Goal: Task Accomplishment & Management: Manage account settings

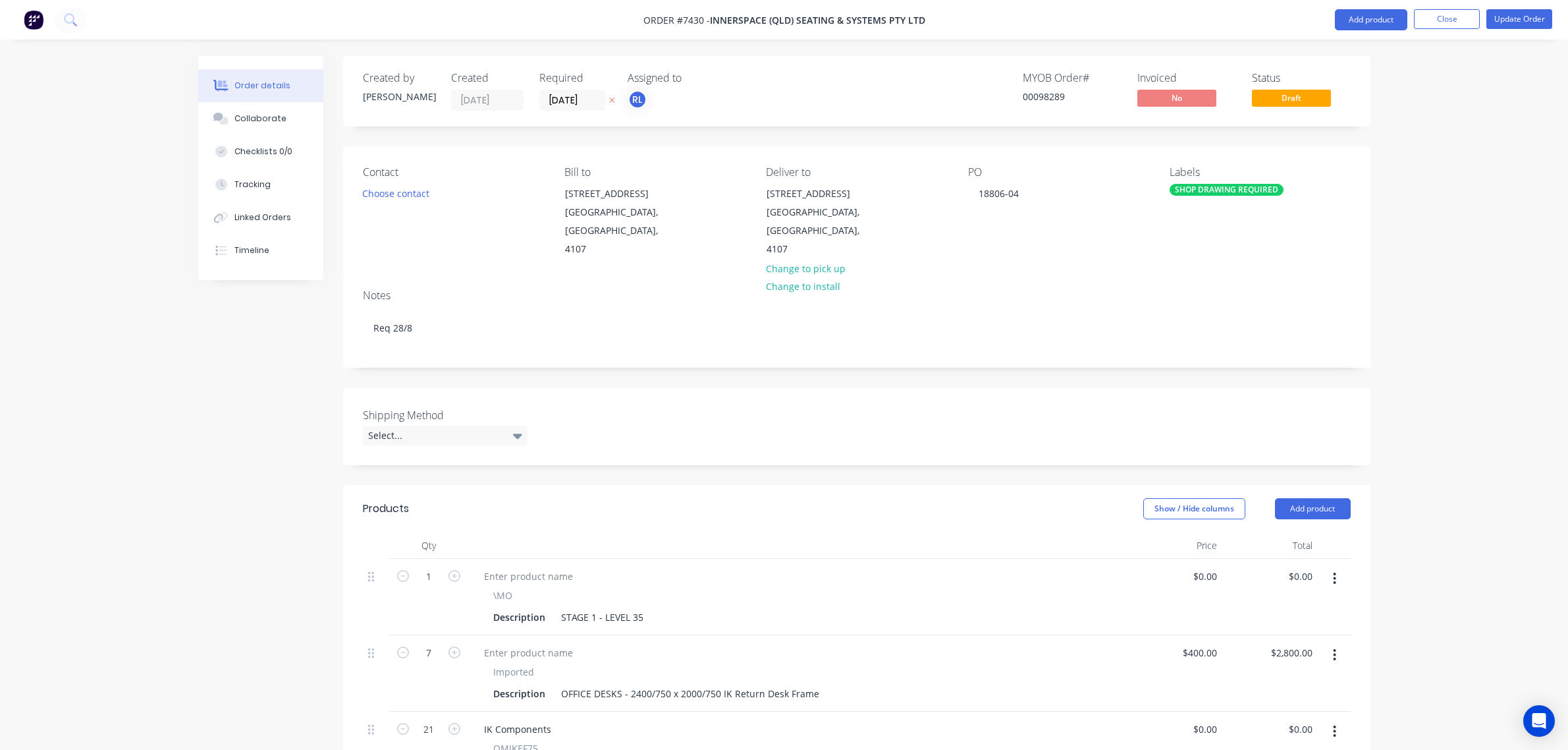
scroll to position [906, 0]
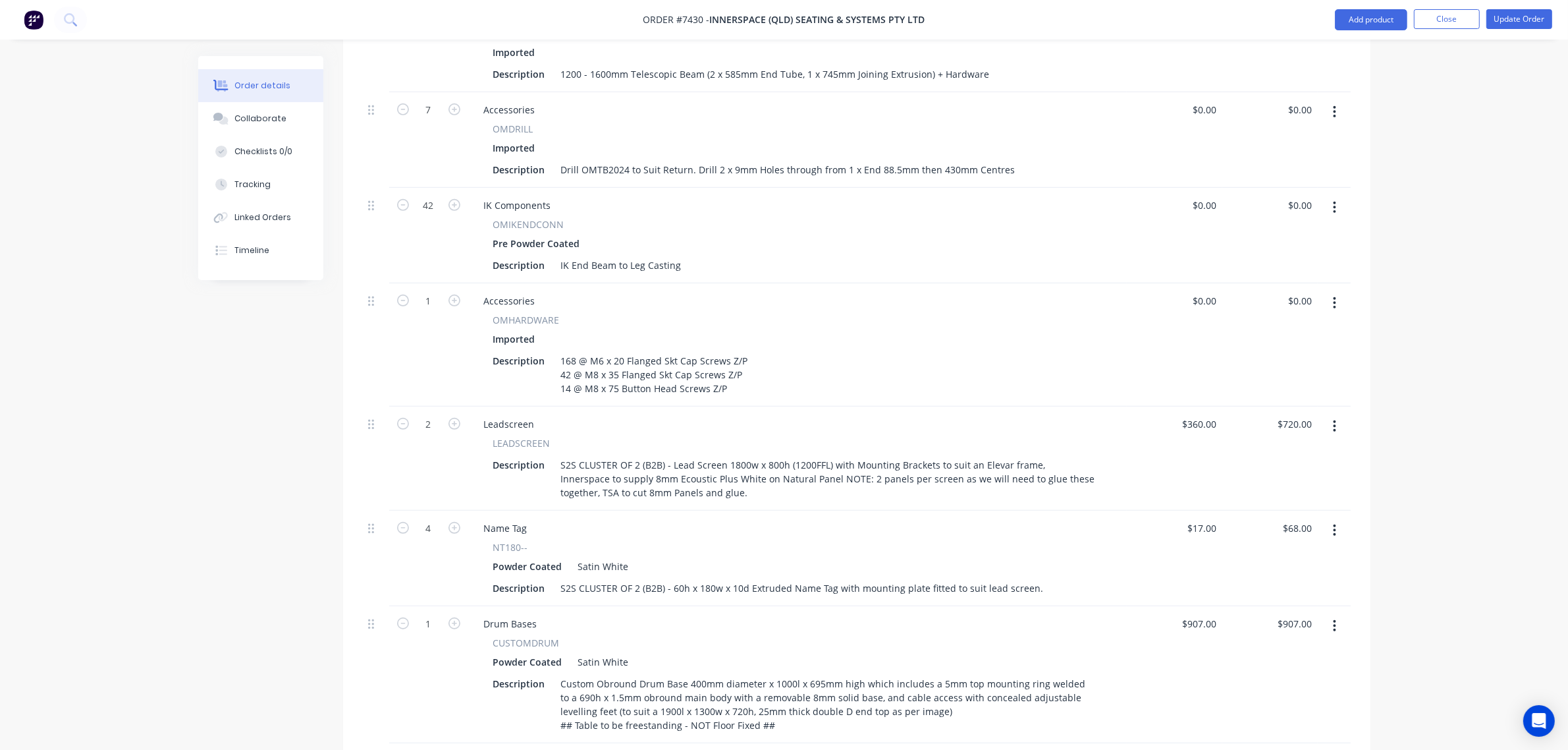
click at [41, 22] on img at bounding box center [34, 20] width 20 height 20
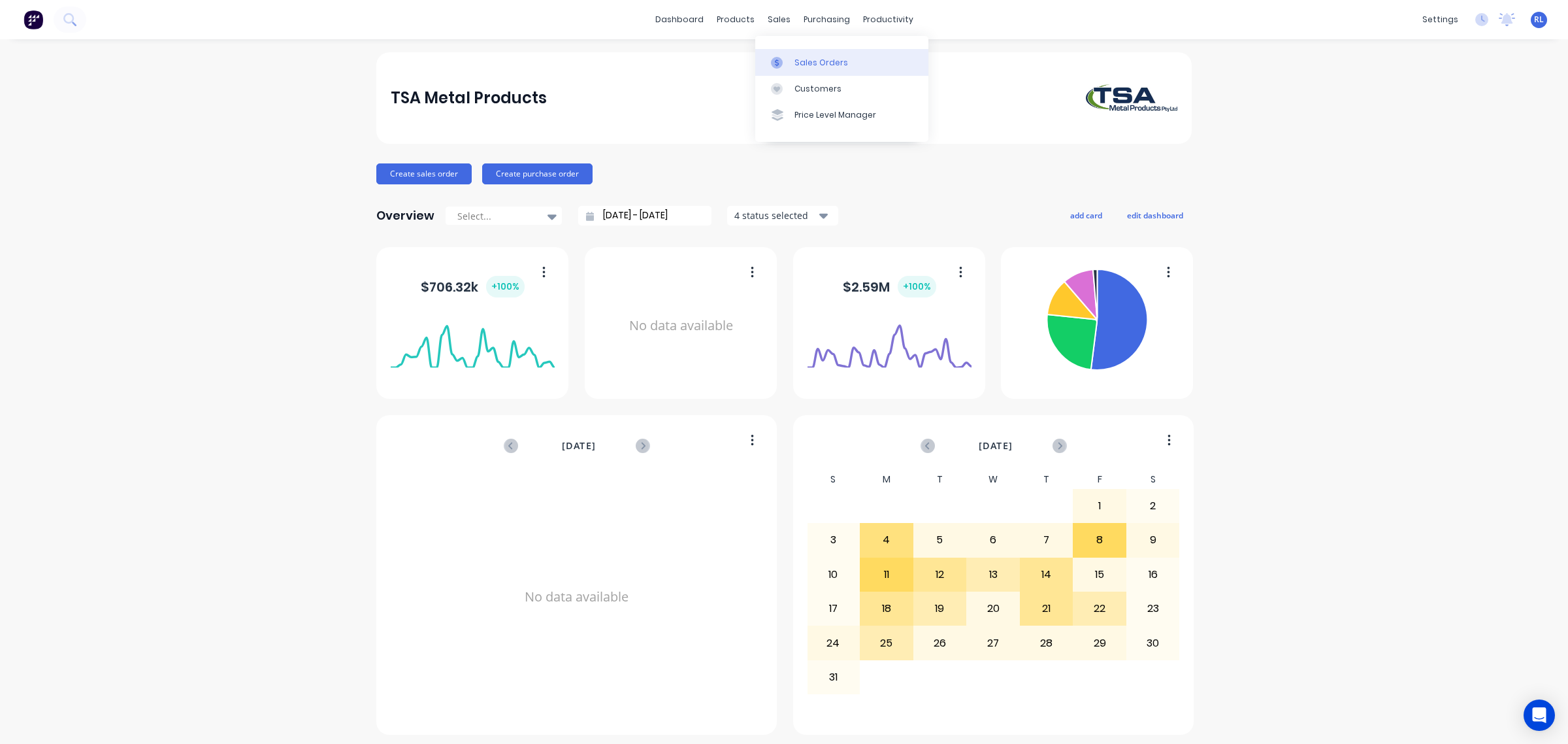
click at [838, 67] on div "Sales Orders" at bounding box center [821, 62] width 53 height 12
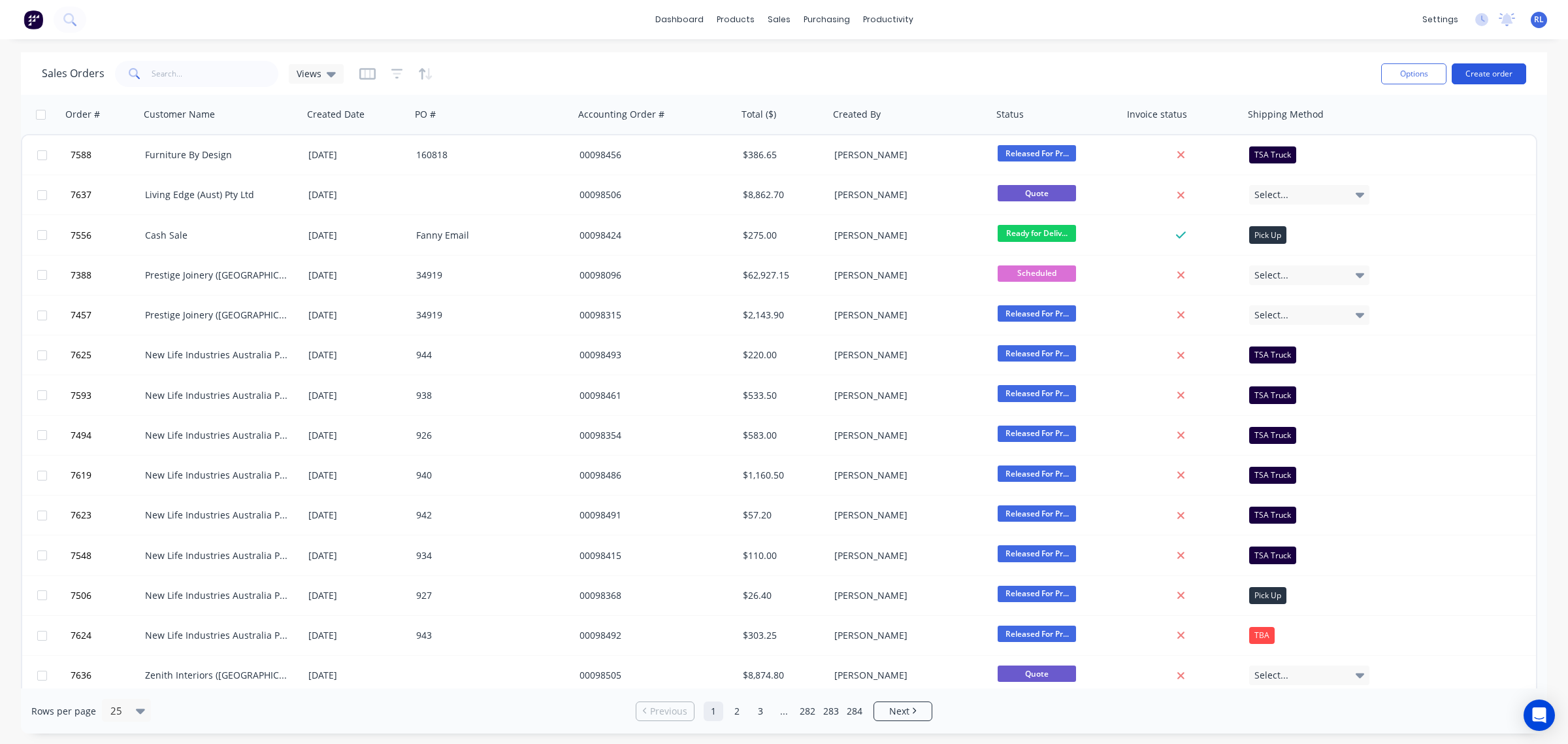
click at [1484, 70] on button "Create order" at bounding box center [1489, 74] width 74 height 21
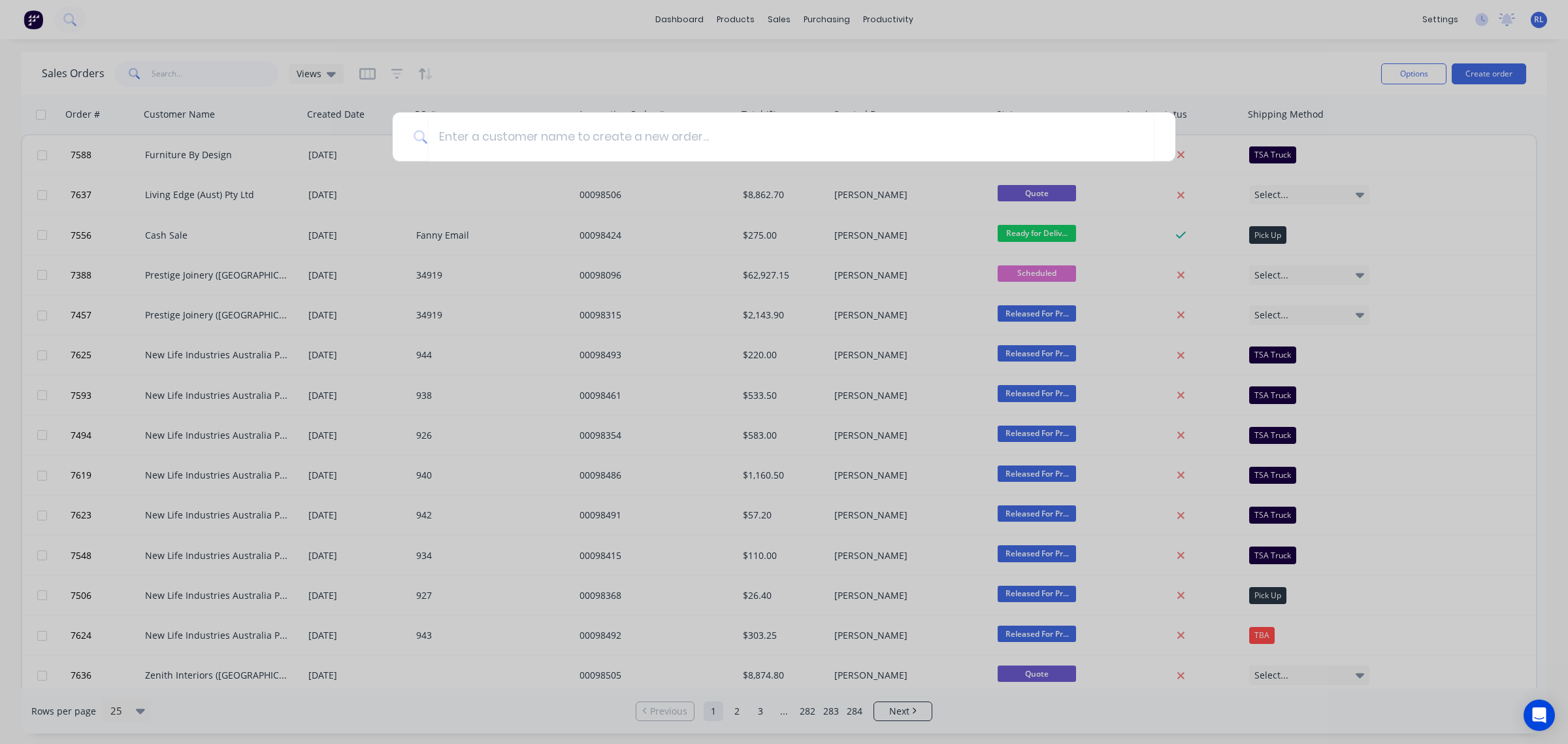
click at [631, 67] on div at bounding box center [784, 372] width 1568 height 744
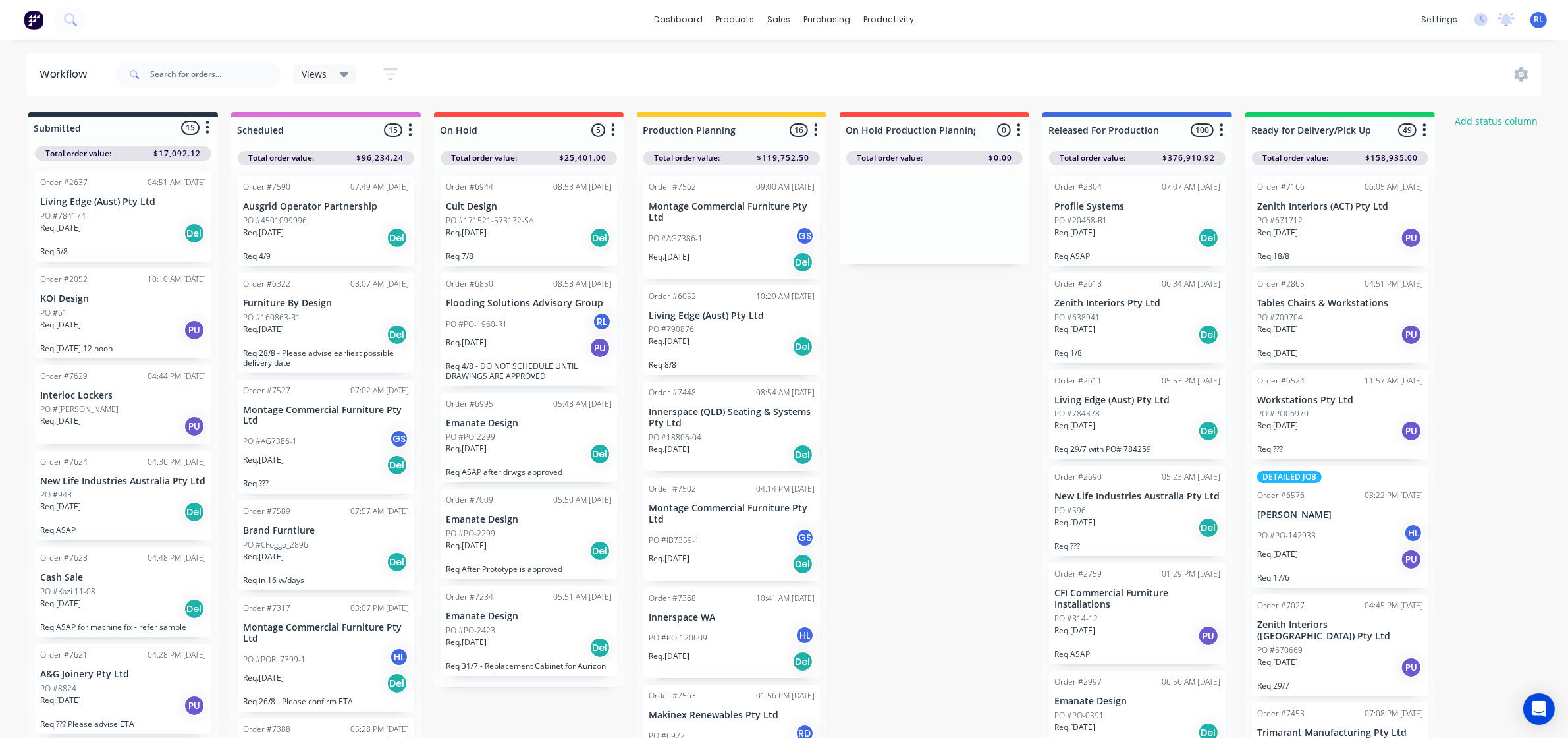
click at [35, 15] on img at bounding box center [34, 20] width 20 height 20
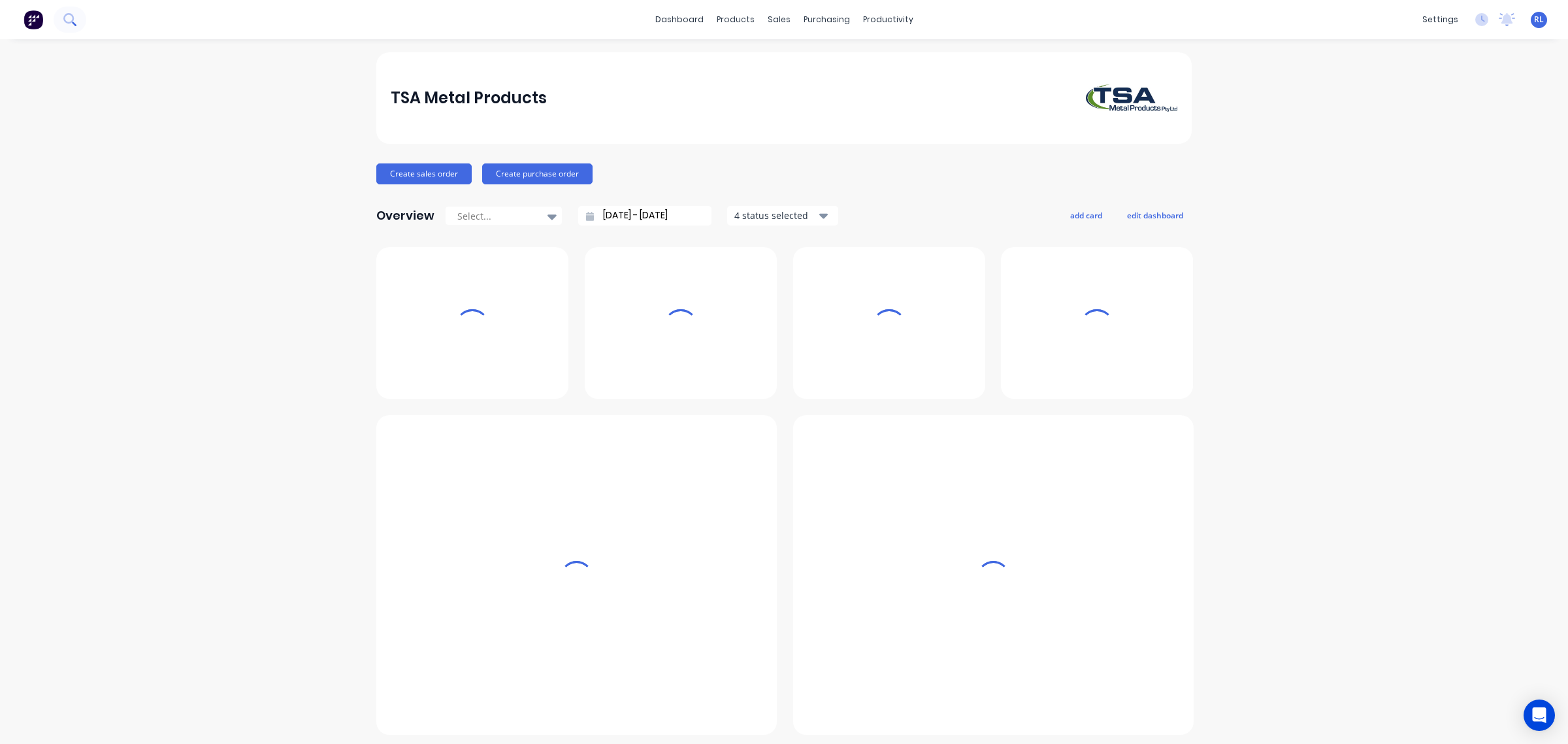
click at [66, 24] on icon at bounding box center [69, 20] width 13 height 13
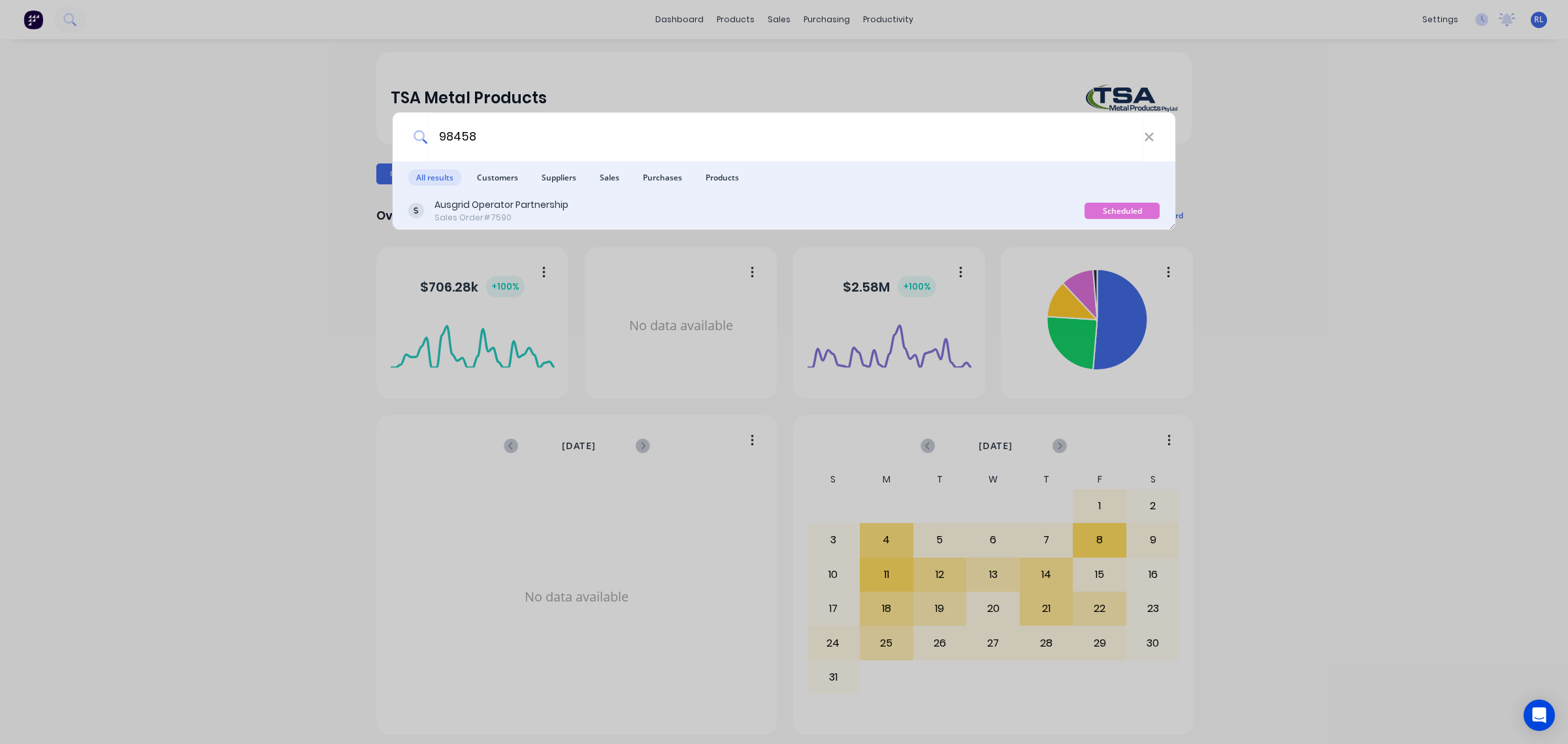
type input "98458"
click at [493, 215] on div "Sales Order #7590" at bounding box center [501, 217] width 134 height 12
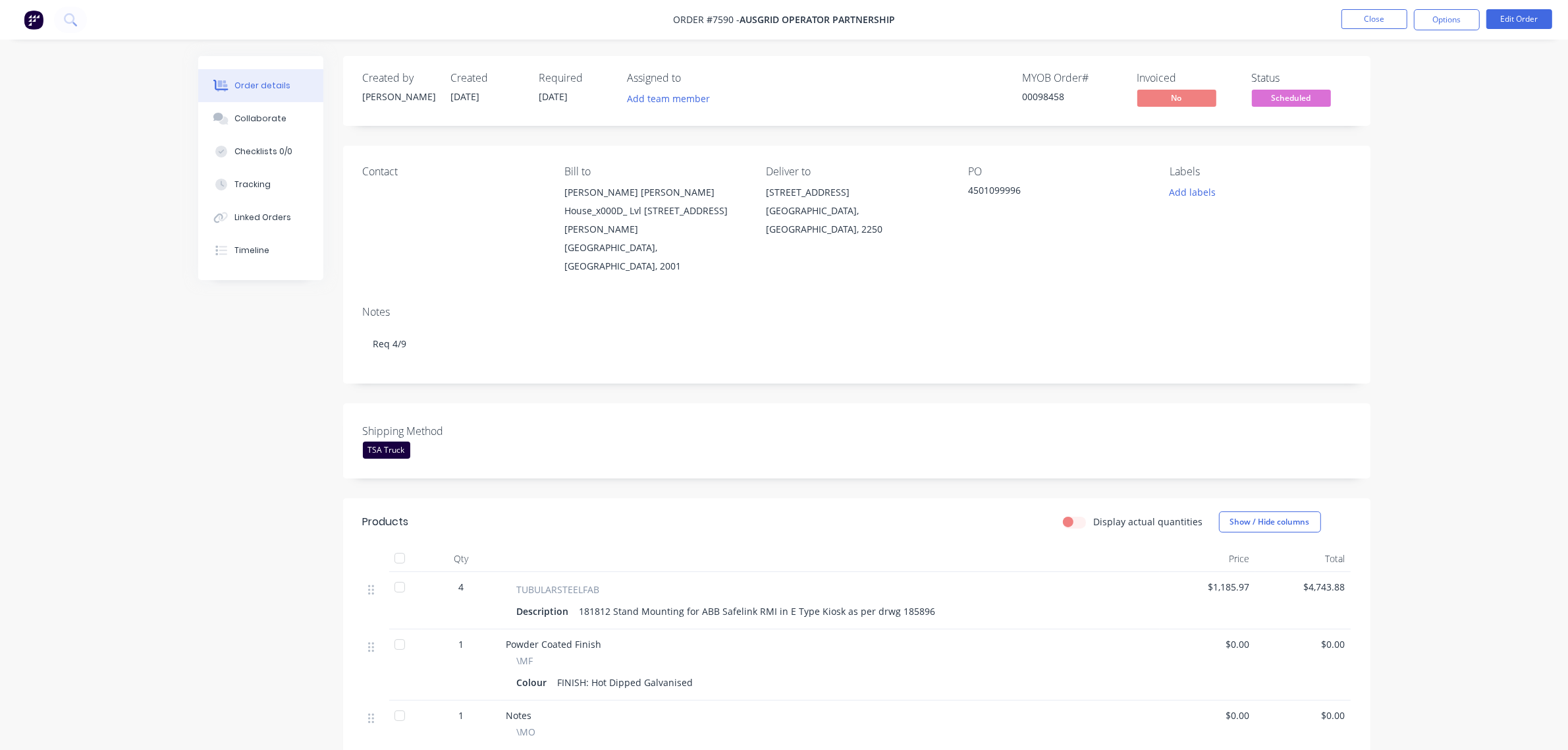
click at [1303, 100] on span "Scheduled" at bounding box center [1292, 98] width 79 height 16
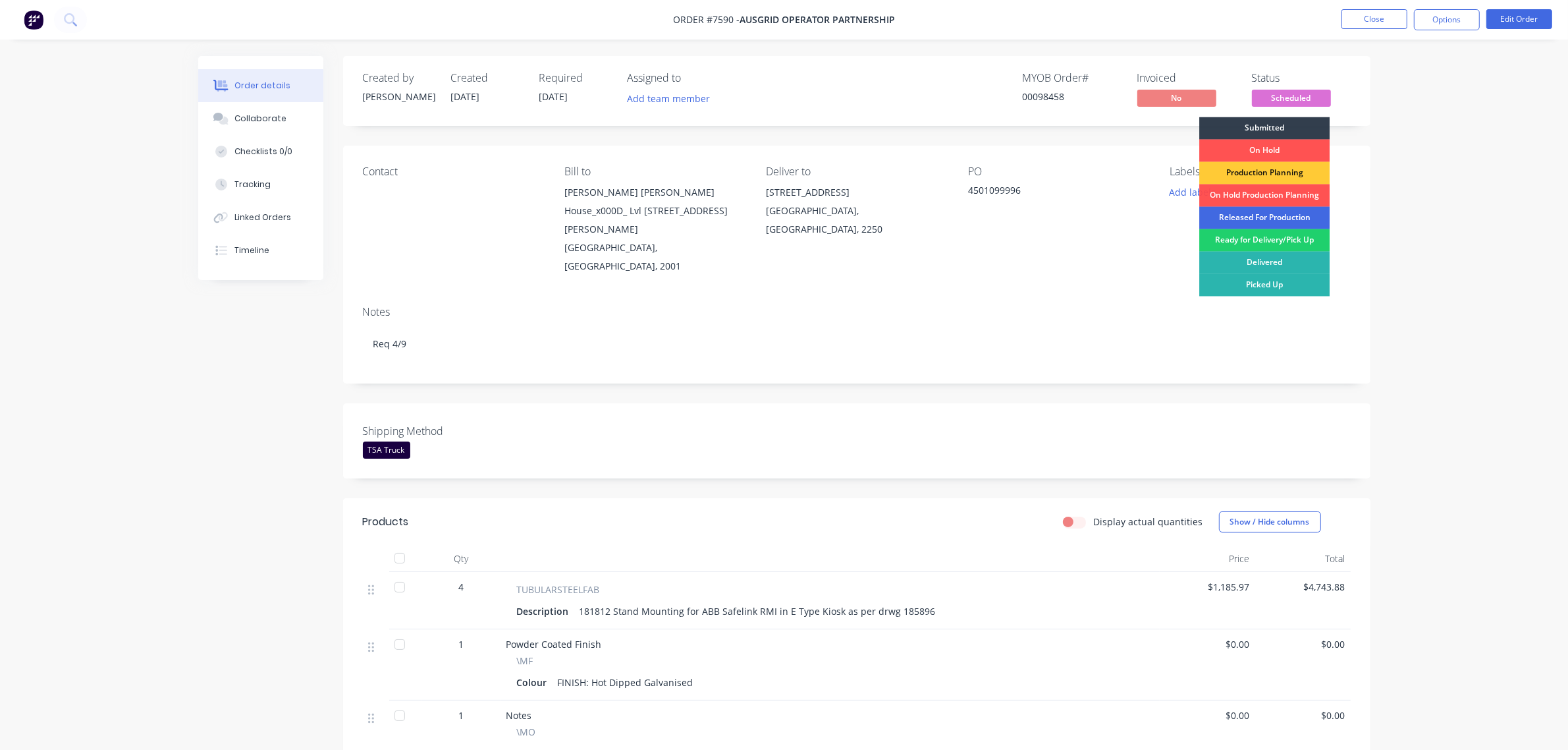
click at [1292, 215] on div "Released For Production" at bounding box center [1264, 218] width 131 height 23
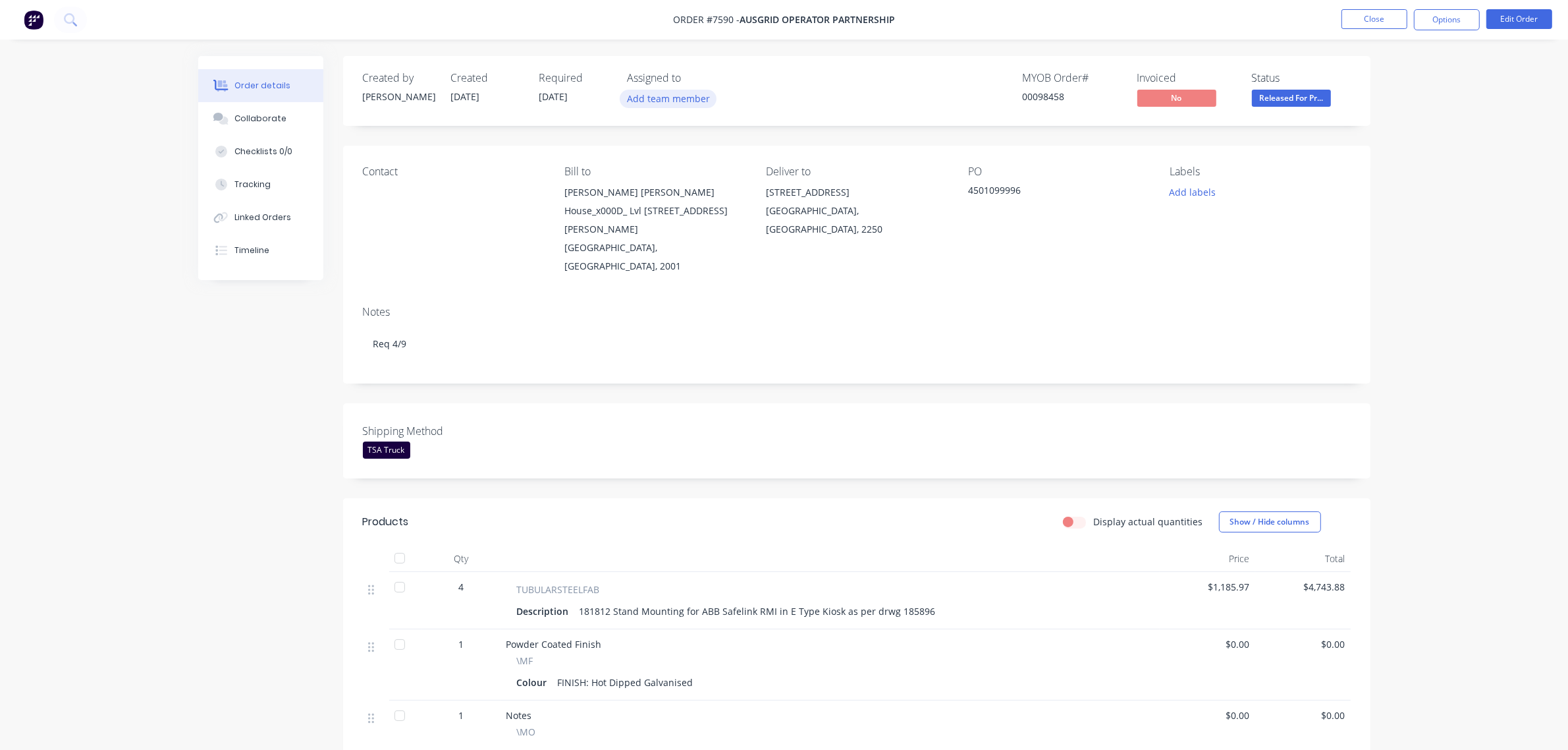
drag, startPoint x: 659, startPoint y: 93, endPoint x: 703, endPoint y: 104, distance: 45.4
click at [660, 93] on button "Add team member" at bounding box center [668, 98] width 97 height 18
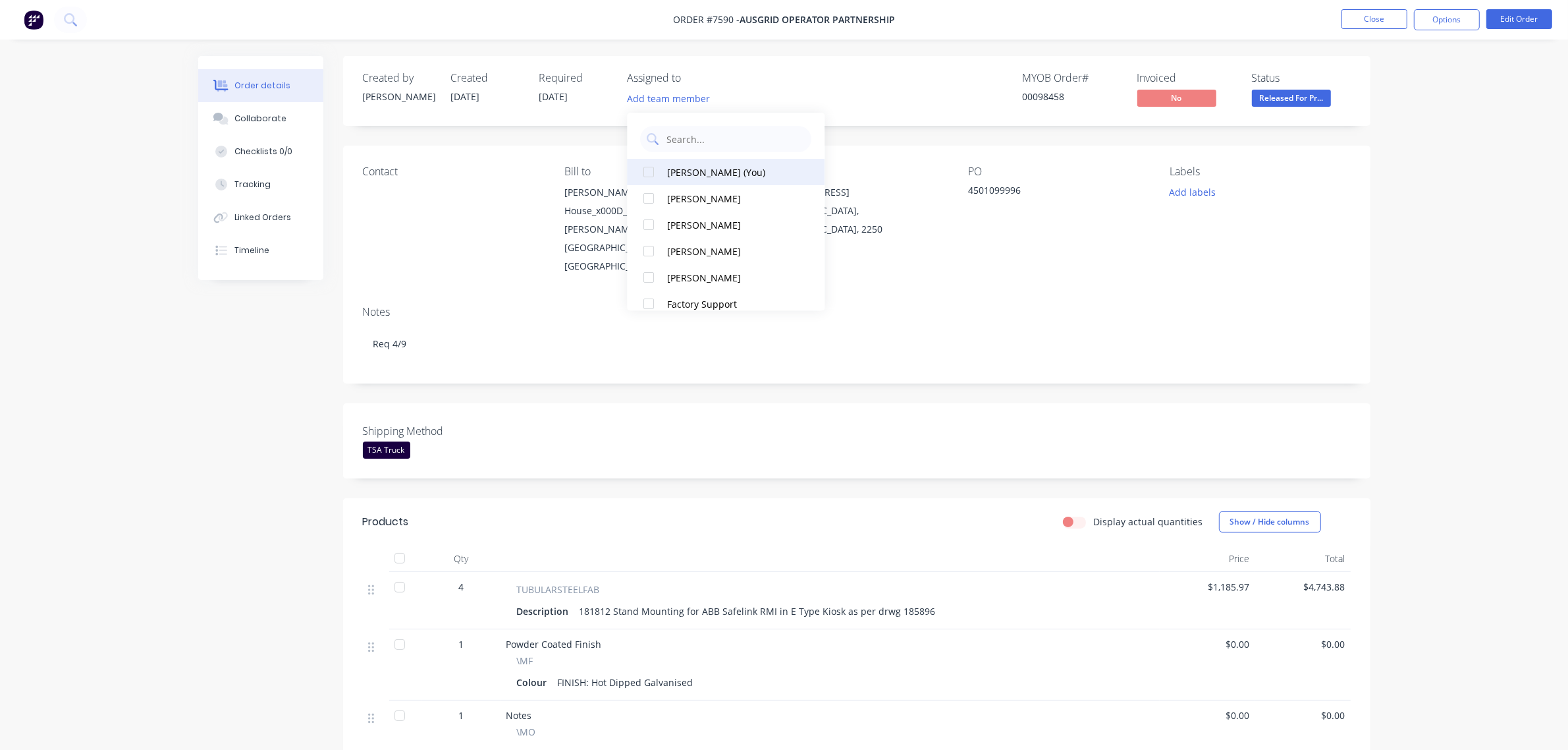
drag, startPoint x: 647, startPoint y: 170, endPoint x: 666, endPoint y: 172, distance: 19.1
click at [657, 172] on div at bounding box center [649, 172] width 26 height 26
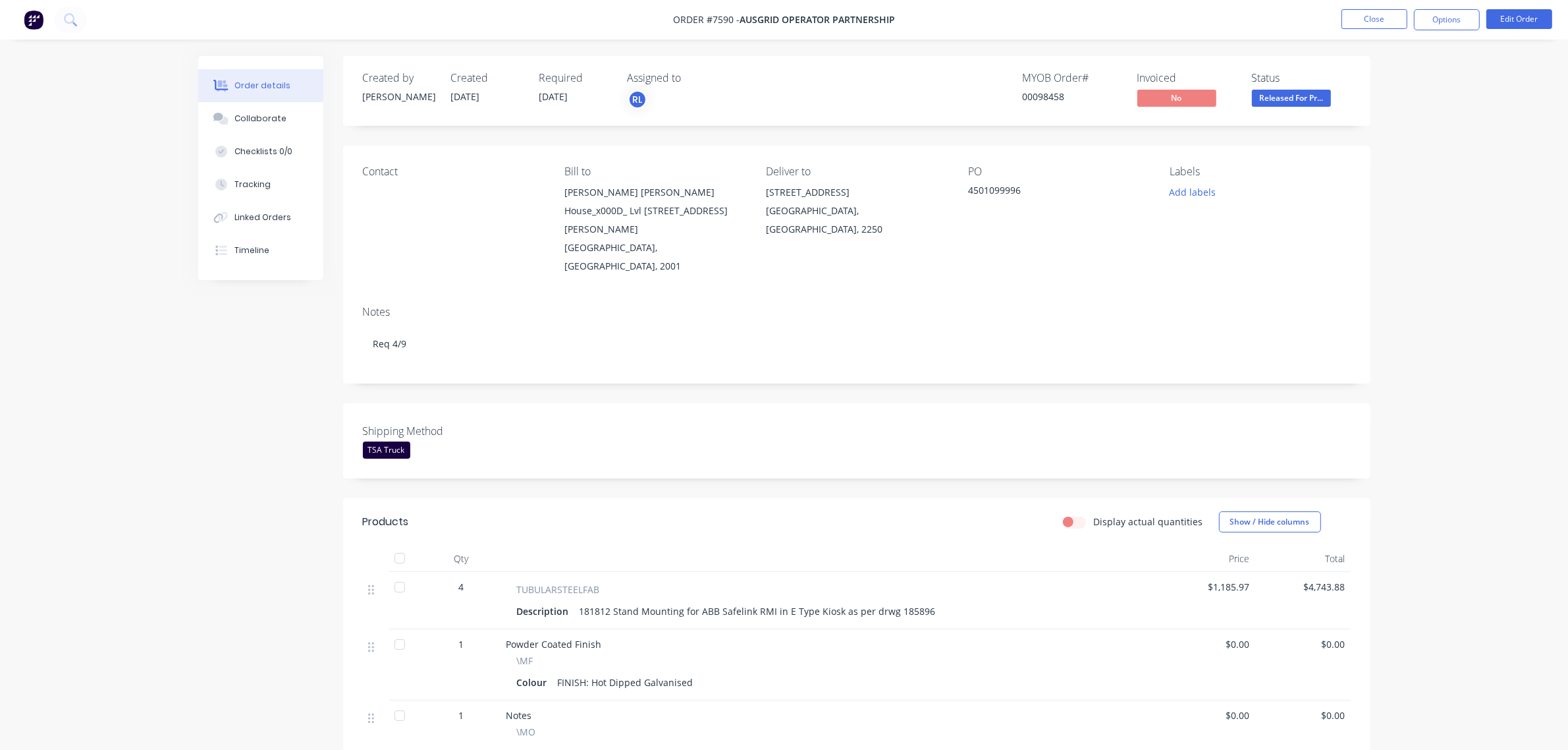
click at [1413, 275] on div "Order details Collaborate Checklists 0/0 Tracking Linked Orders Timeline Order …" at bounding box center [784, 488] width 1568 height 977
click at [1390, 17] on button "Close" at bounding box center [1374, 19] width 66 height 20
